Goal: Task Accomplishment & Management: Manage account settings

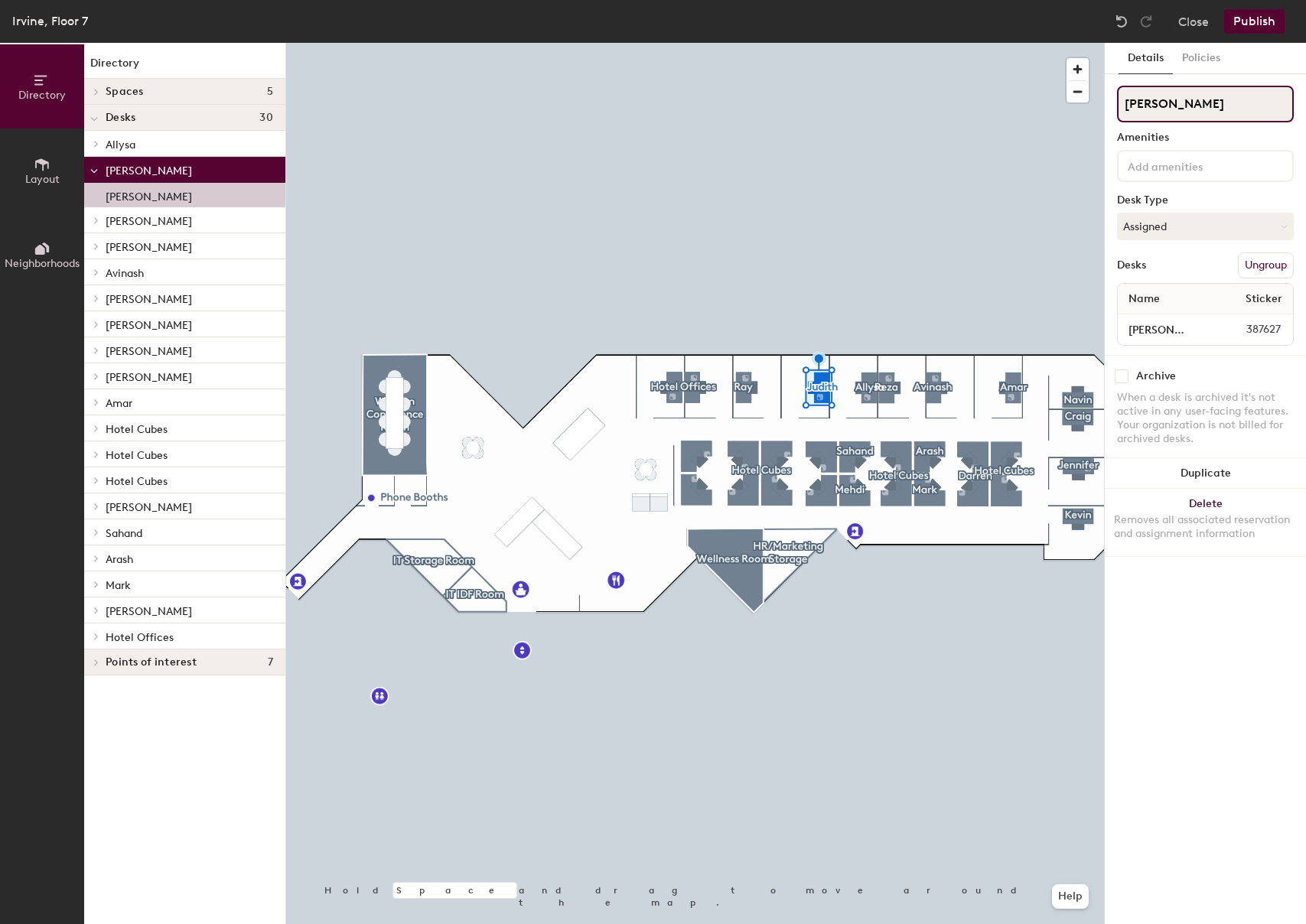
click at [1167, 96] on input "[PERSON_NAME]" at bounding box center [1205, 104] width 177 height 36
type input "[PERSON_NAME]"
click at [1190, 332] on input "[PERSON_NAME]" at bounding box center [1165, 330] width 89 height 21
type input "[PERSON_NAME]"
click at [1190, 575] on div "Details Policies [PERSON_NAME] Amenities Desk Type Assigned Desks Ungroup Name …" at bounding box center [1205, 483] width 201 height 881
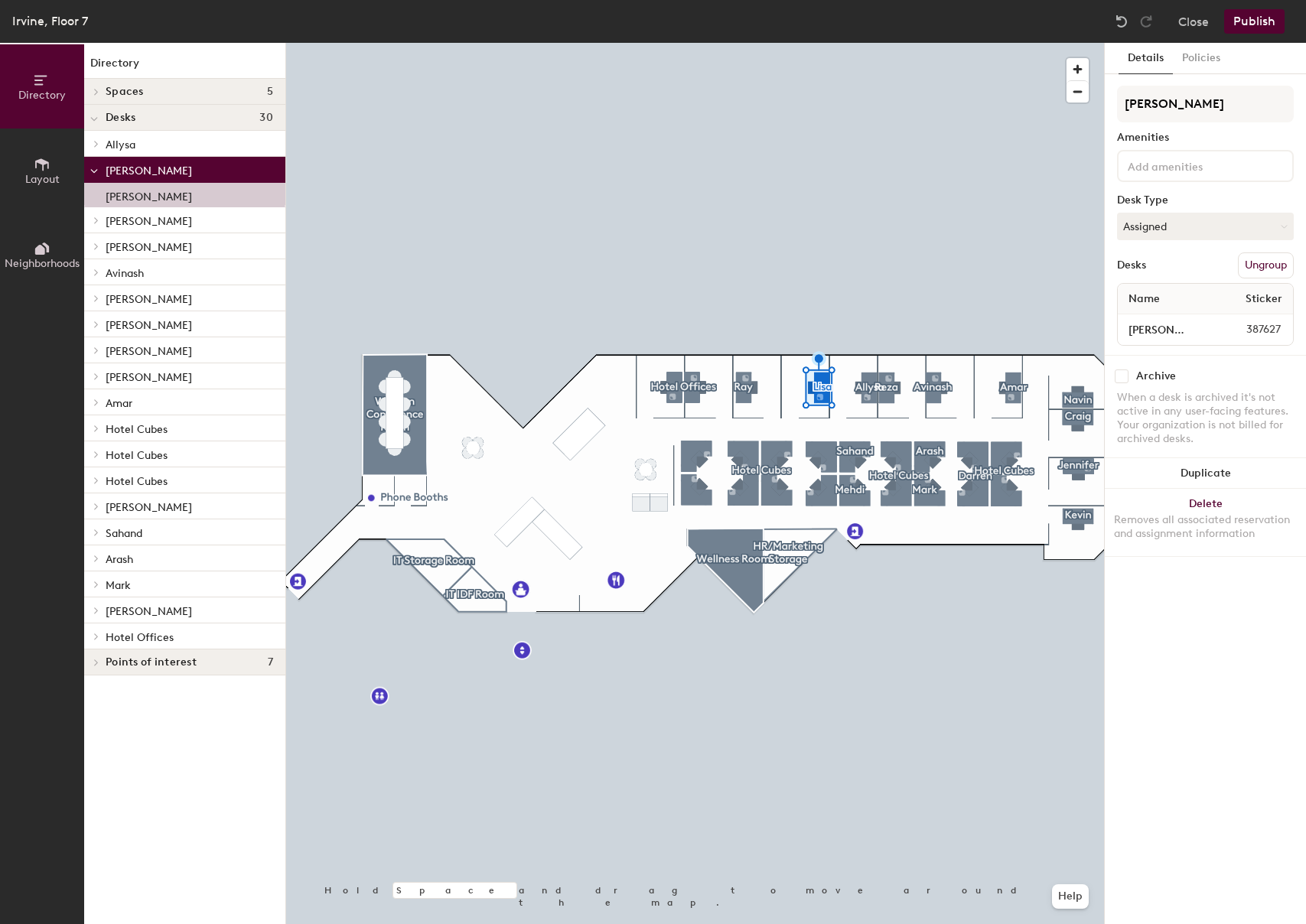
click at [1257, 17] on button "Publish" at bounding box center [1253, 21] width 60 height 25
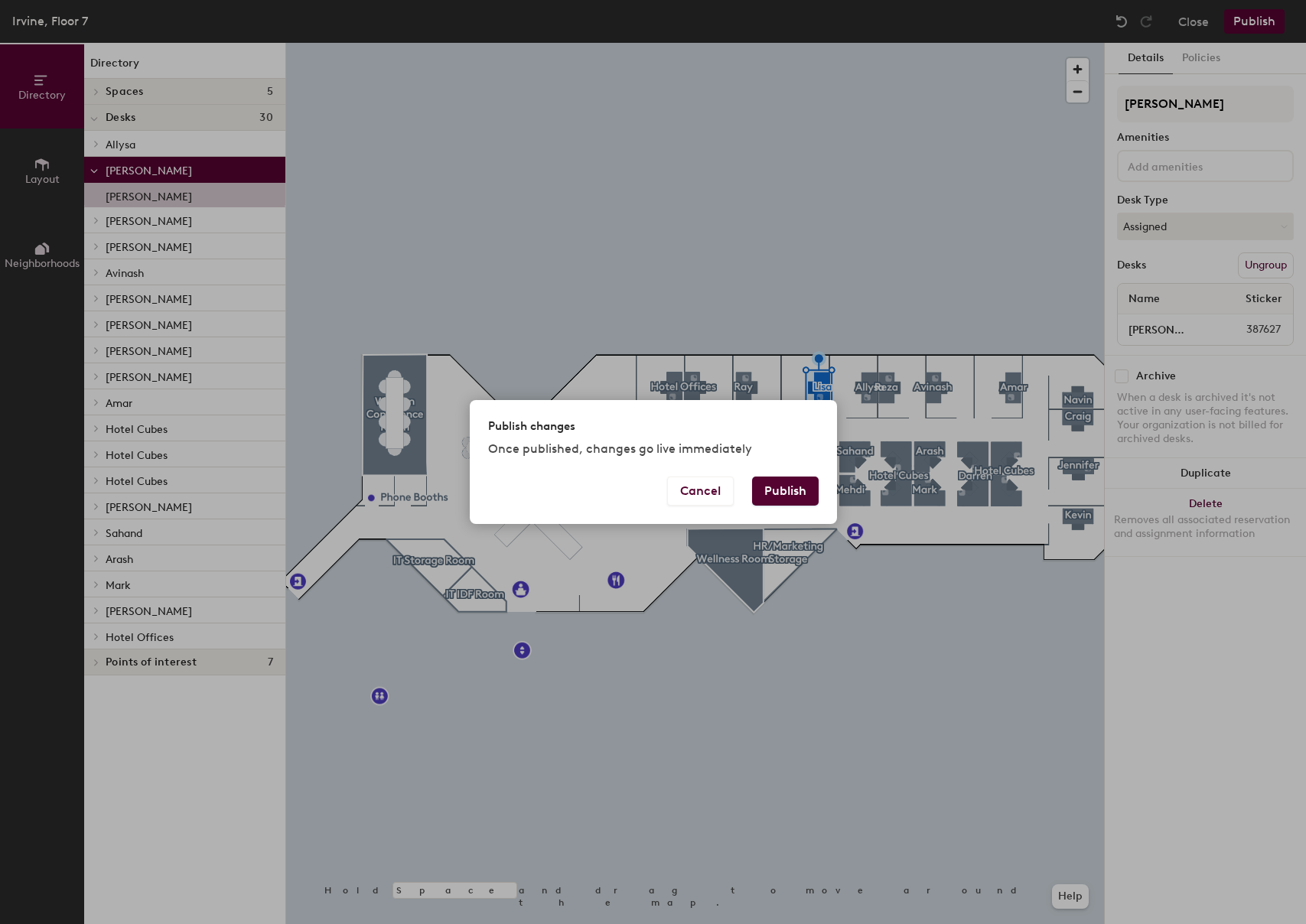
click at [781, 483] on button "Publish" at bounding box center [785, 491] width 67 height 29
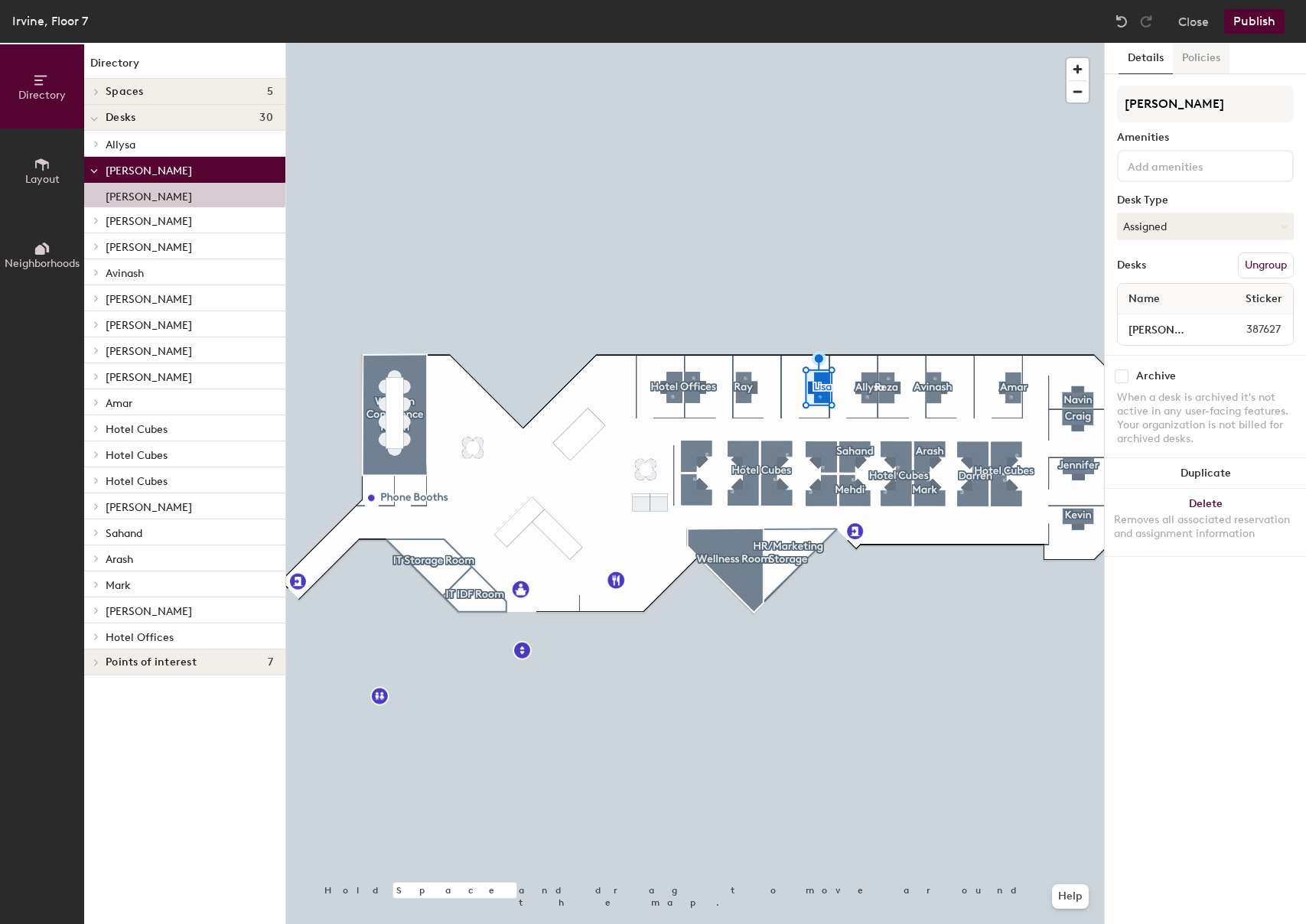
click at [1209, 51] on button "Policies" at bounding box center [1200, 59] width 57 height 31
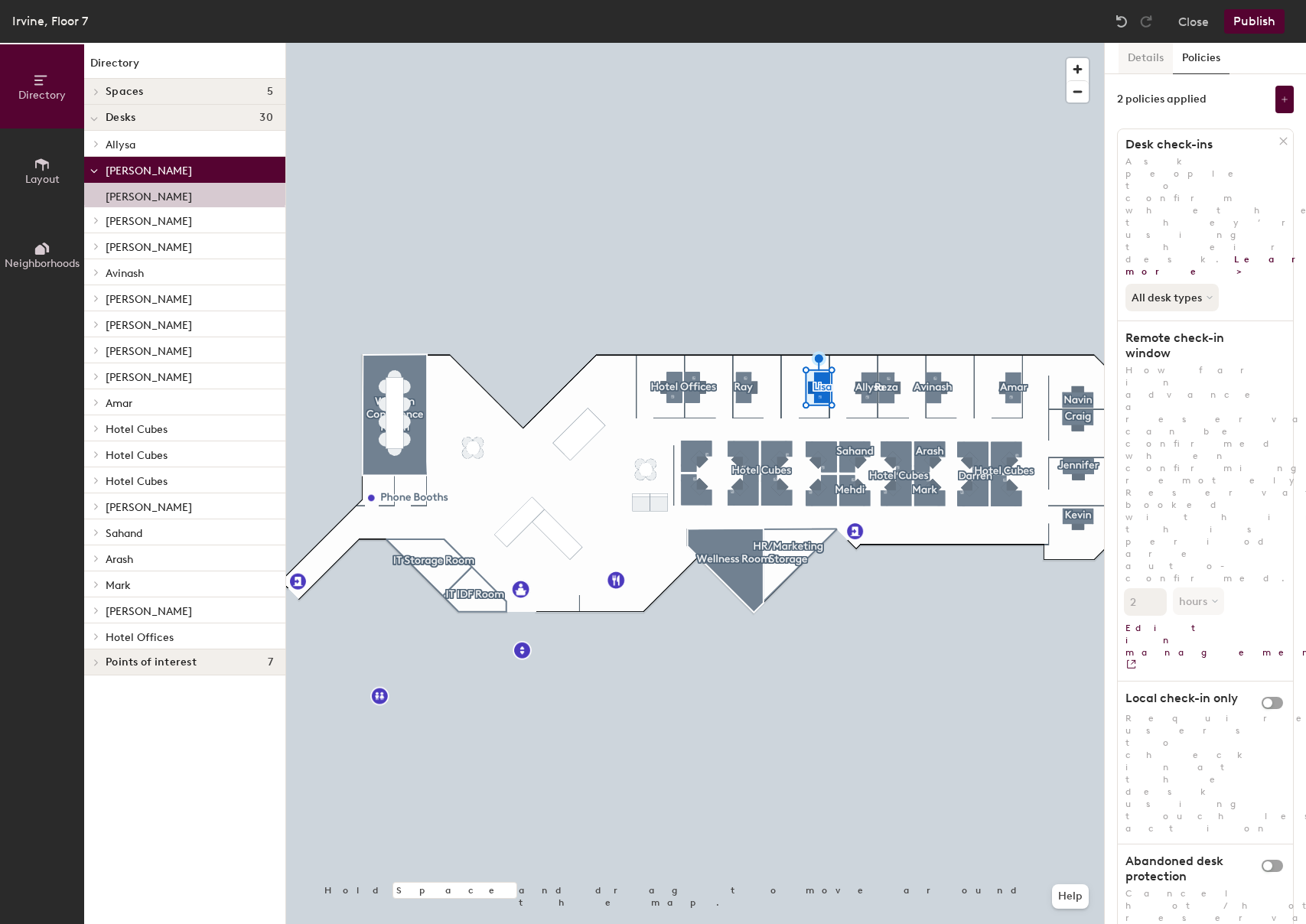
click at [1143, 52] on button "Details" at bounding box center [1145, 59] width 54 height 31
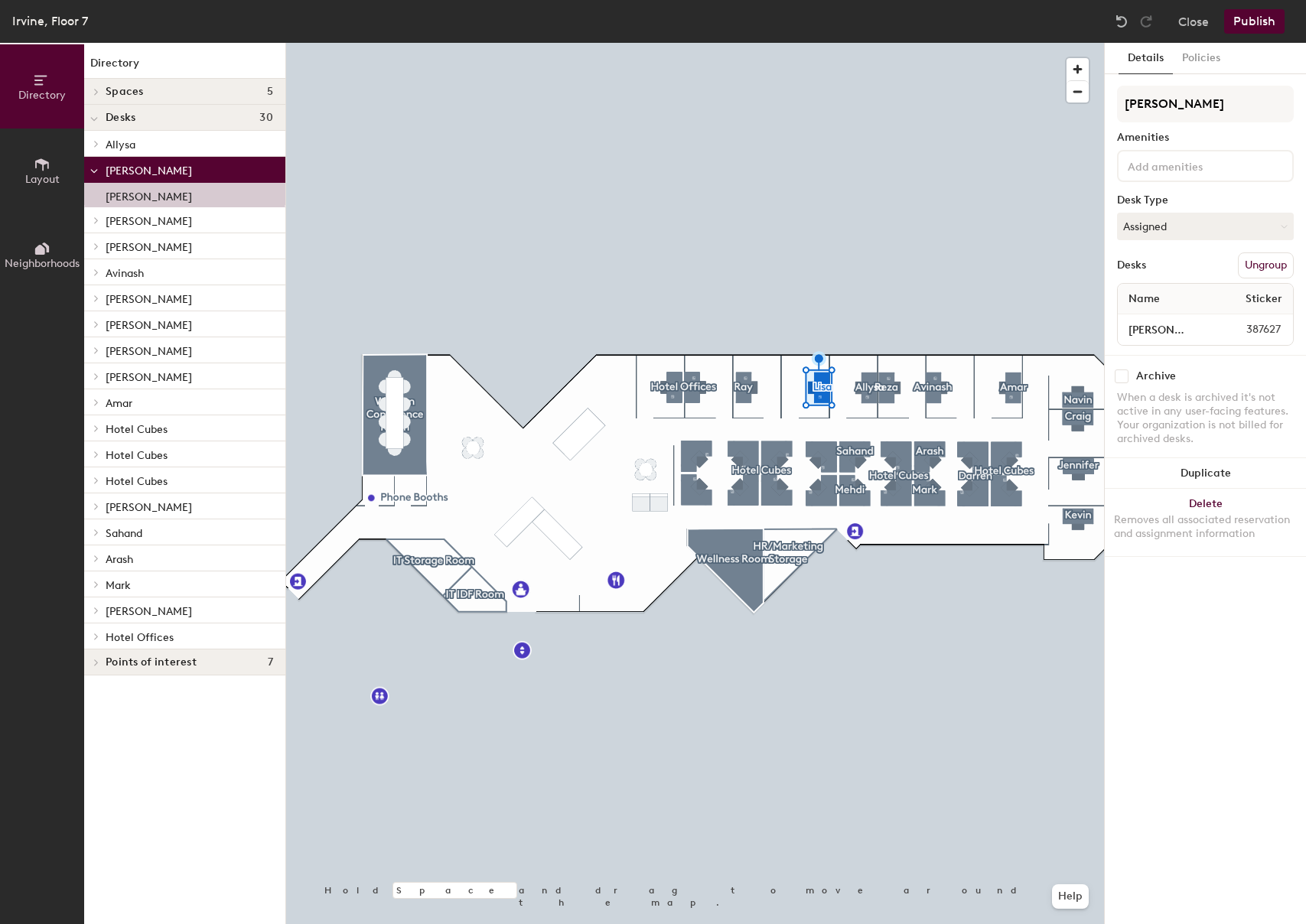
click at [97, 168] on icon at bounding box center [93, 171] width 7 height 6
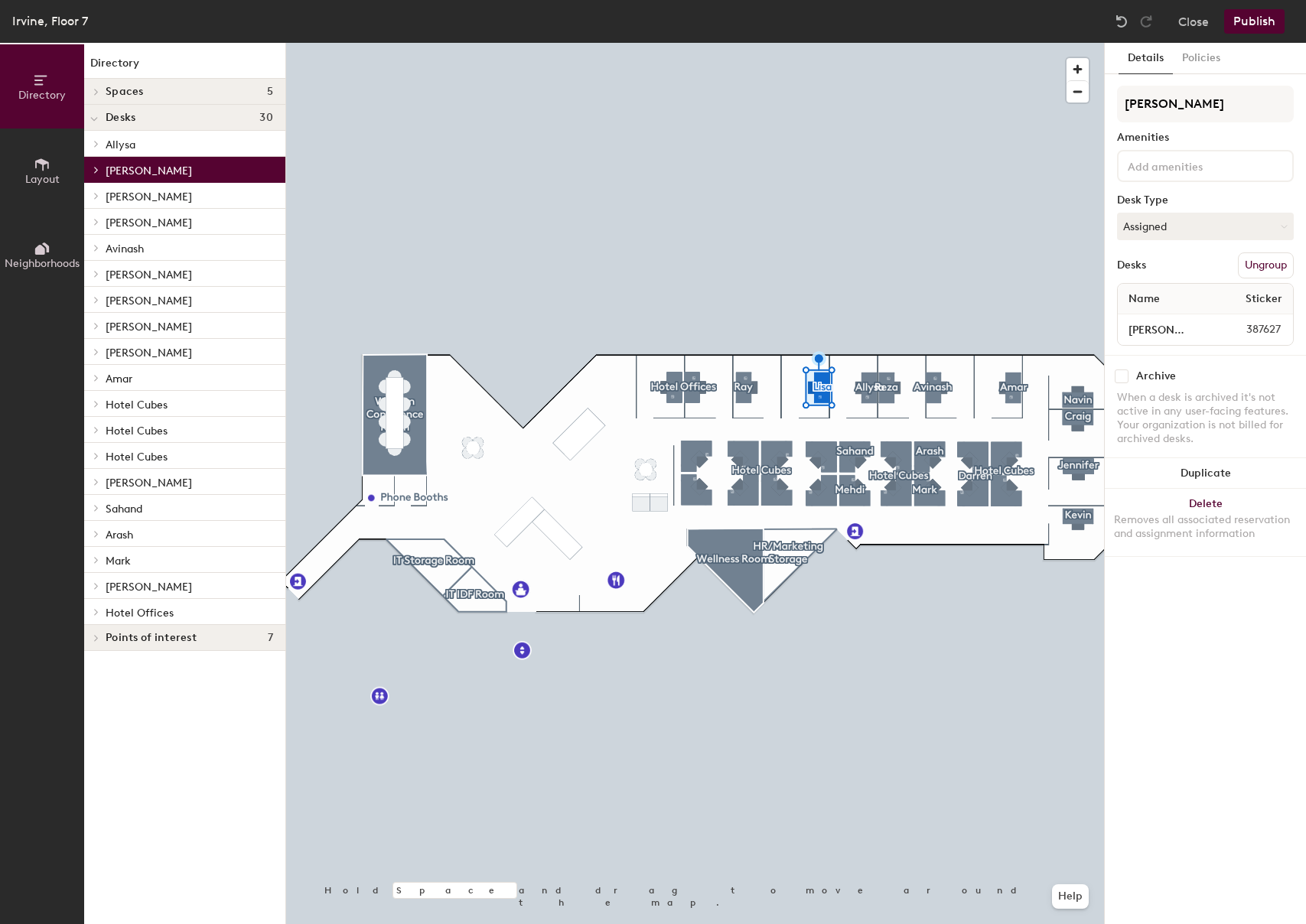
click at [1252, 27] on button "Publish" at bounding box center [1253, 21] width 60 height 25
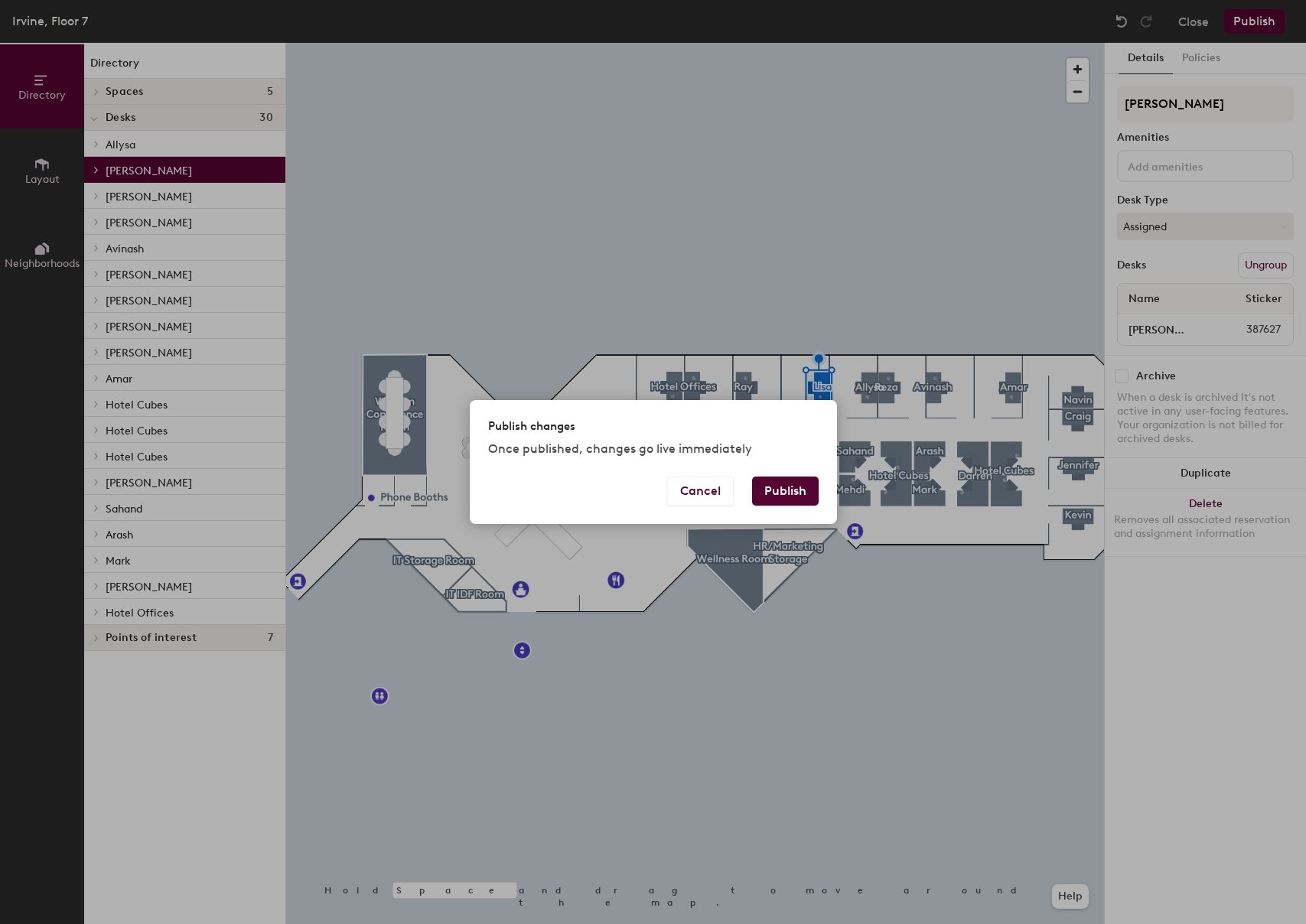
click at [785, 497] on button "Publish" at bounding box center [785, 491] width 67 height 29
